Goal: Task Accomplishment & Management: Use online tool/utility

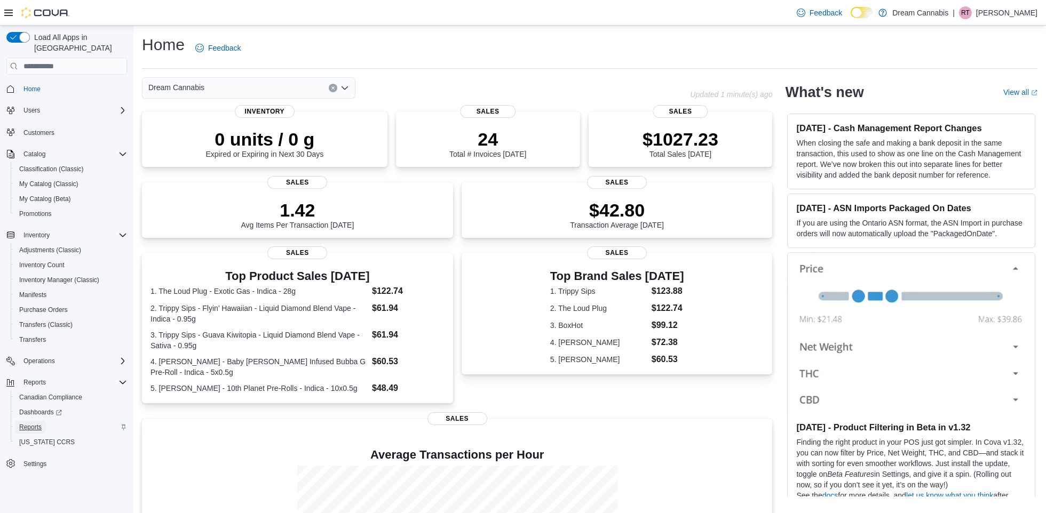
click at [37, 423] on span "Reports" at bounding box center [30, 427] width 22 height 9
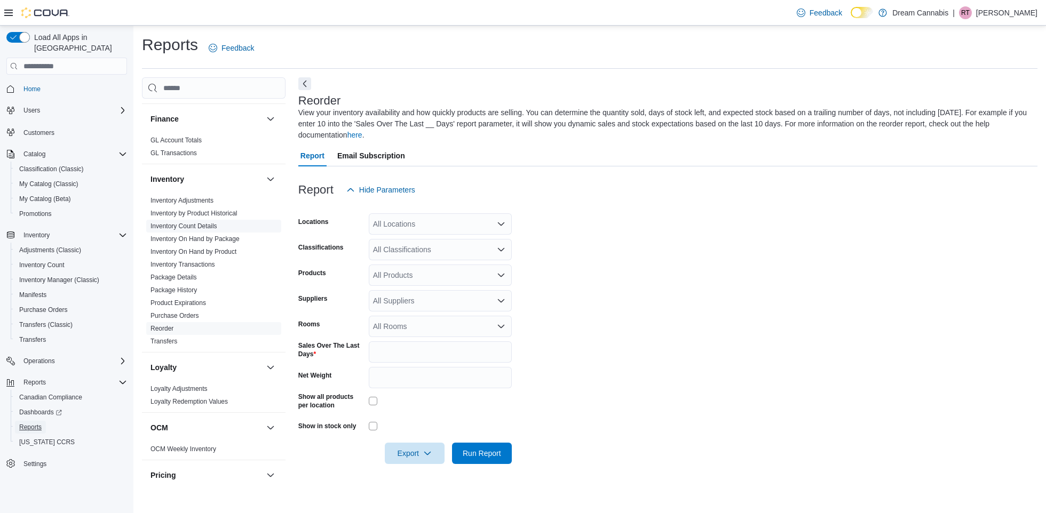
scroll to position [408, 0]
click at [191, 247] on link "Inventory On Hand by Product" at bounding box center [193, 250] width 86 height 7
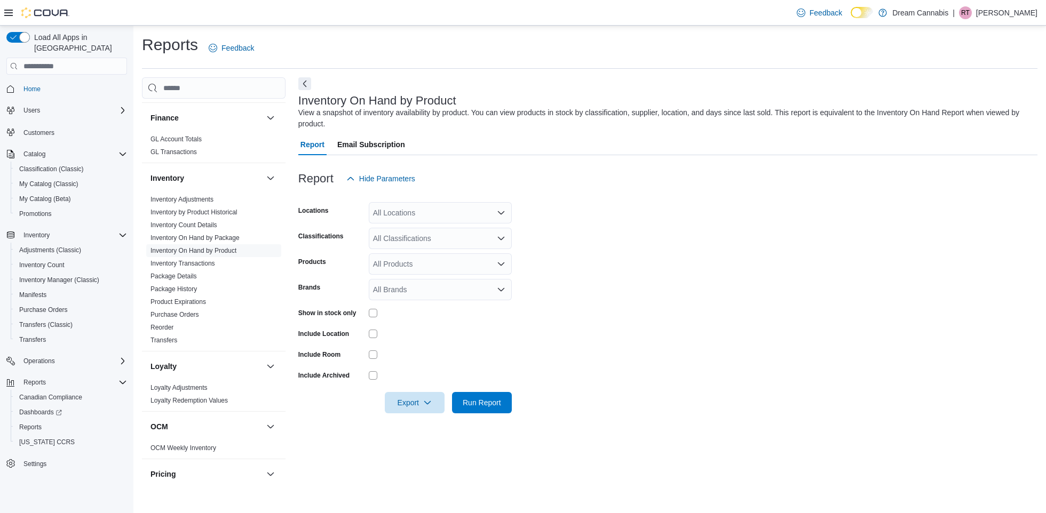
click at [406, 216] on div "All Locations" at bounding box center [440, 212] width 143 height 21
drag, startPoint x: 427, startPoint y: 295, endPoint x: 483, endPoint y: 269, distance: 62.1
click at [427, 295] on span "C3-[STREET_ADDRESS]" at bounding box center [435, 293] width 86 height 11
click at [689, 248] on form "Locations C3-[STREET_ADDRESS] Selected. C3-[STREET_ADDRESS] Press Backspace to …" at bounding box center [667, 301] width 739 height 224
click at [409, 242] on div "All Classifications" at bounding box center [440, 238] width 143 height 21
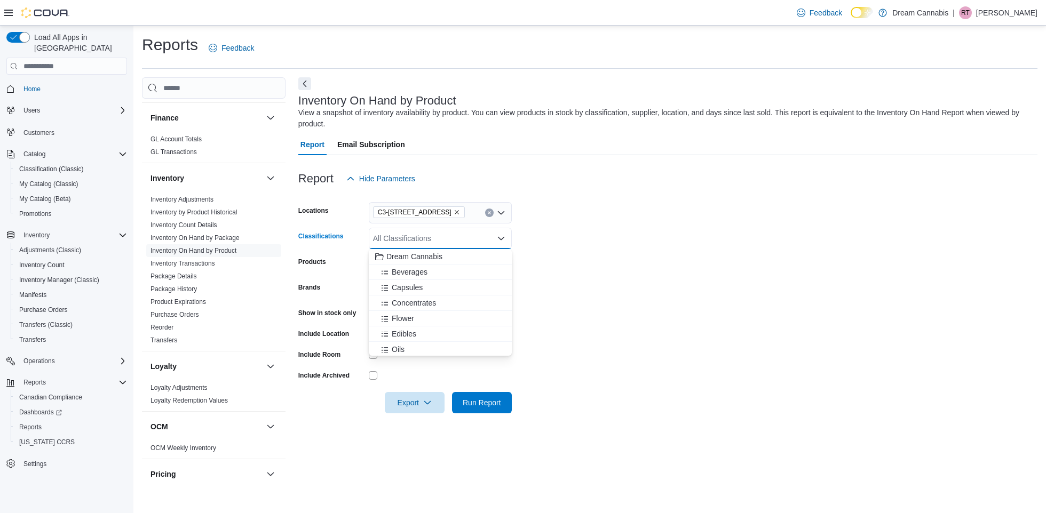
drag, startPoint x: 407, startPoint y: 320, endPoint x: 547, endPoint y: 320, distance: 140.3
click at [407, 320] on span "Flower" at bounding box center [403, 318] width 22 height 11
click at [757, 320] on form "Locations C3-[STREET_ADDRESS] Classifications Flower Products All Products Bran…" at bounding box center [667, 301] width 739 height 224
click at [475, 405] on span "Run Report" at bounding box center [482, 402] width 38 height 11
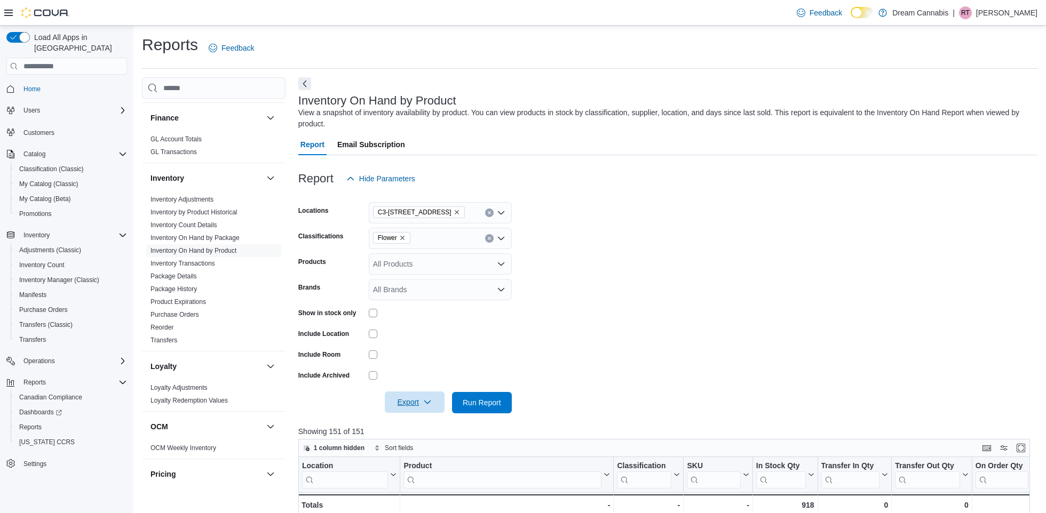
click at [432, 400] on icon "button" at bounding box center [427, 402] width 9 height 9
click at [392, 448] on span "Export to Csv" at bounding box center [415, 445] width 48 height 9
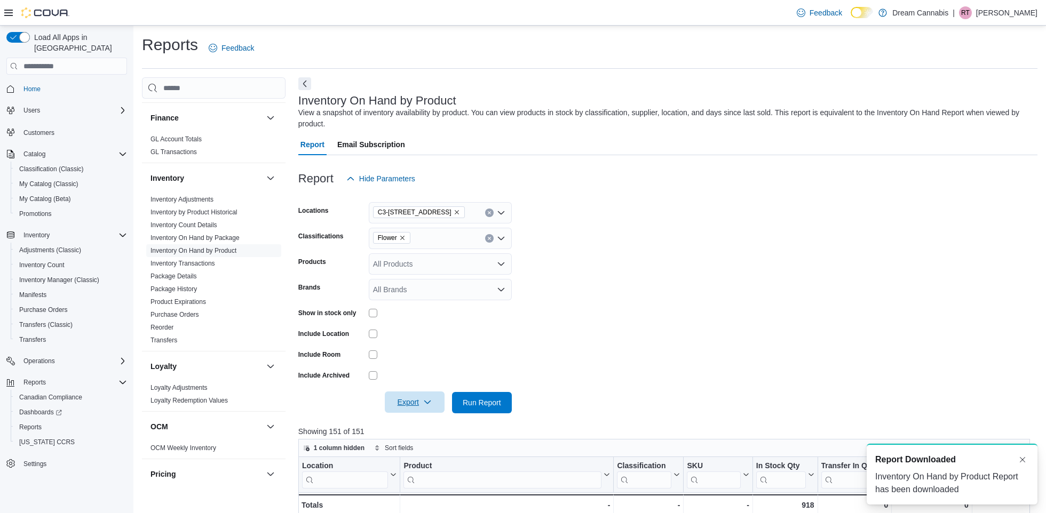
scroll to position [1, 0]
